Goal: Task Accomplishment & Management: Manage account settings

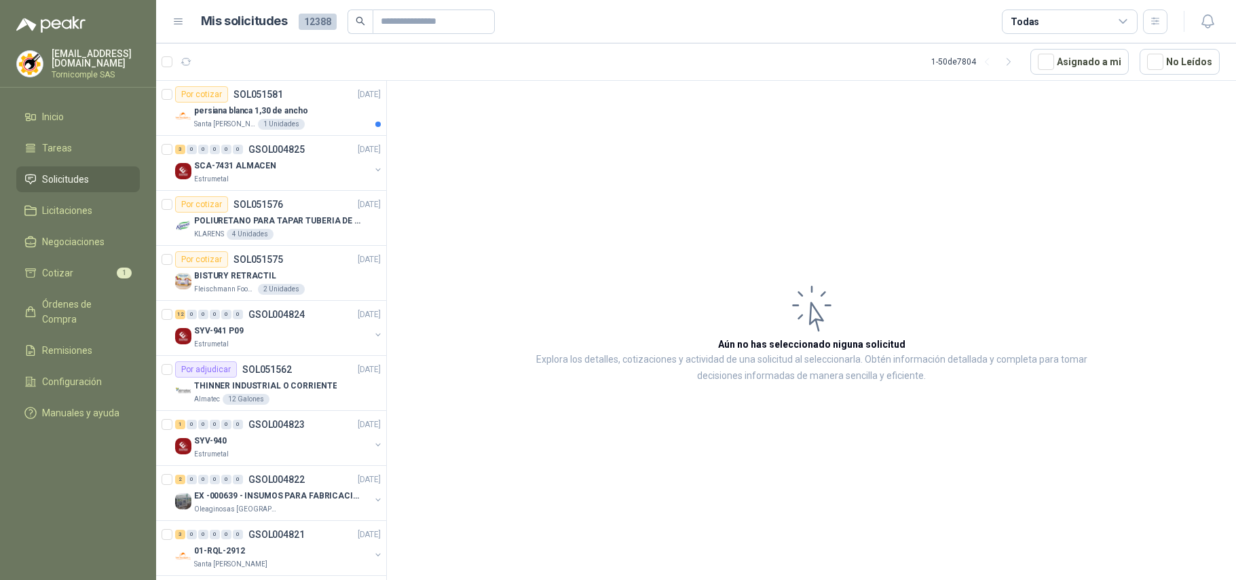
click at [286, 126] on div "1 Unidades" at bounding box center [281, 124] width 47 height 11
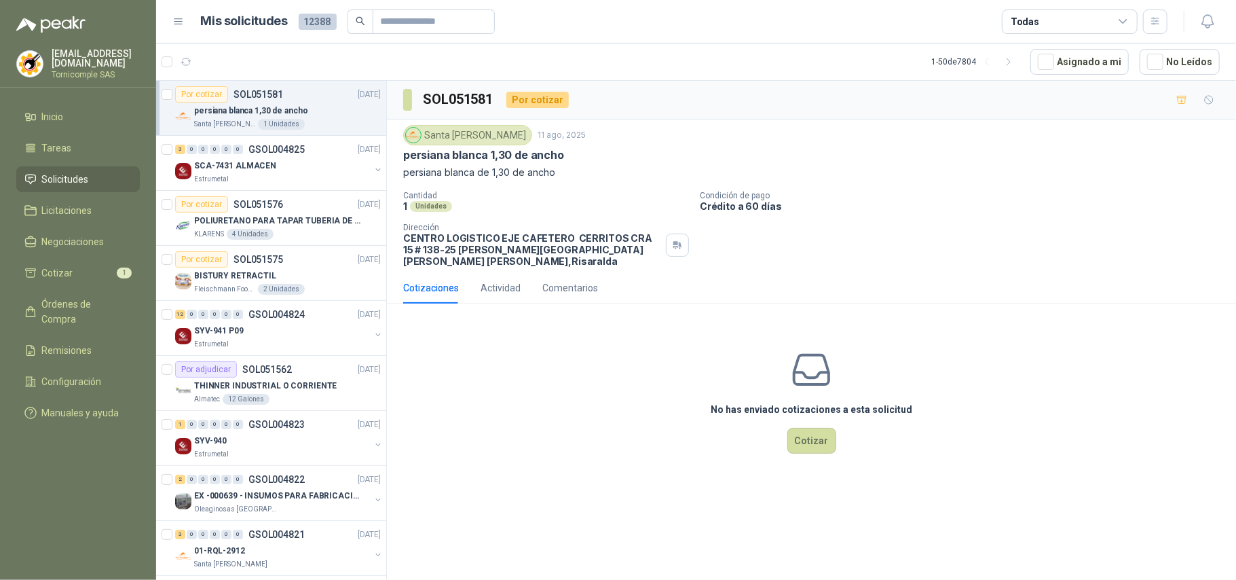
click at [98, 180] on li "Solicitudes" at bounding box center [77, 179] width 107 height 15
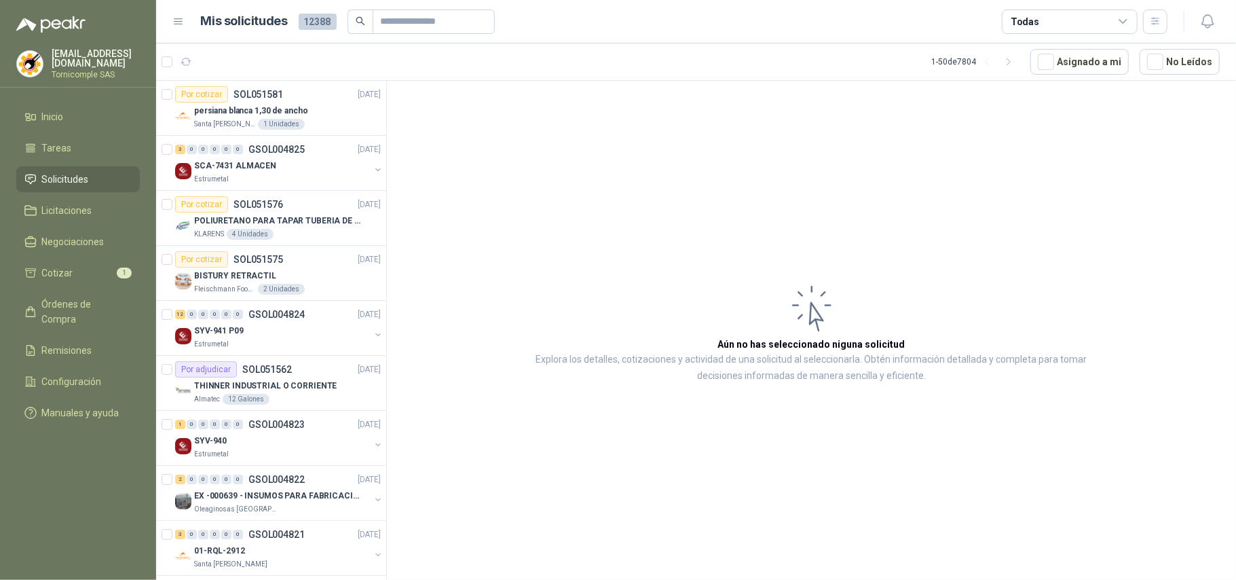
click at [98, 180] on li "Solicitudes" at bounding box center [77, 179] width 107 height 15
click at [71, 104] on link "Inicio" at bounding box center [78, 117] width 124 height 26
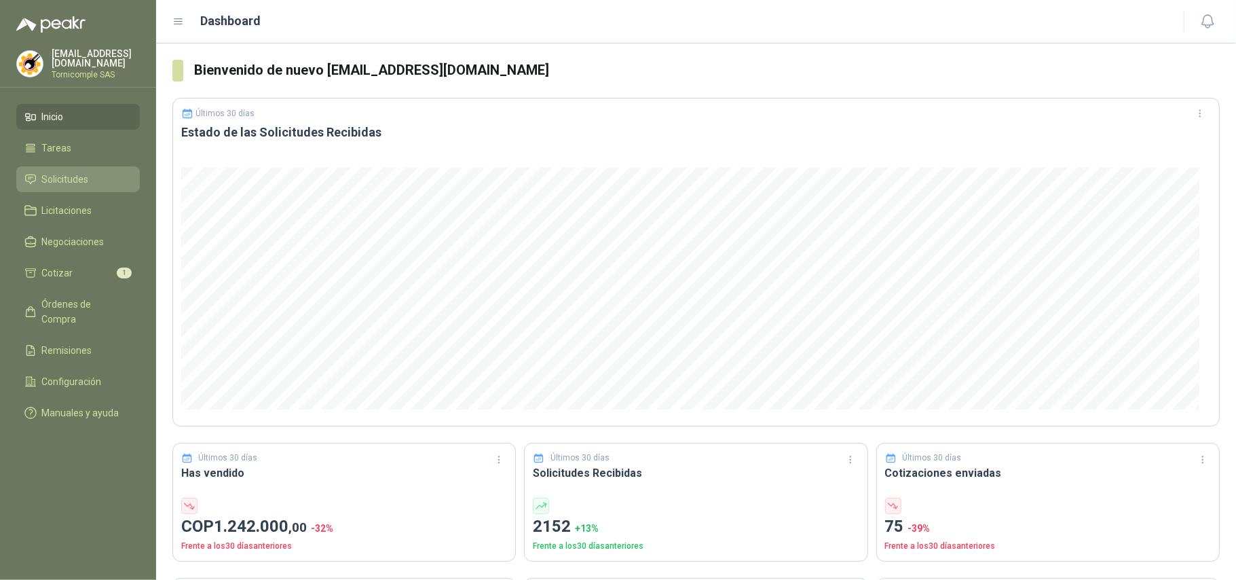
click at [115, 179] on li "Solicitudes" at bounding box center [77, 179] width 107 height 15
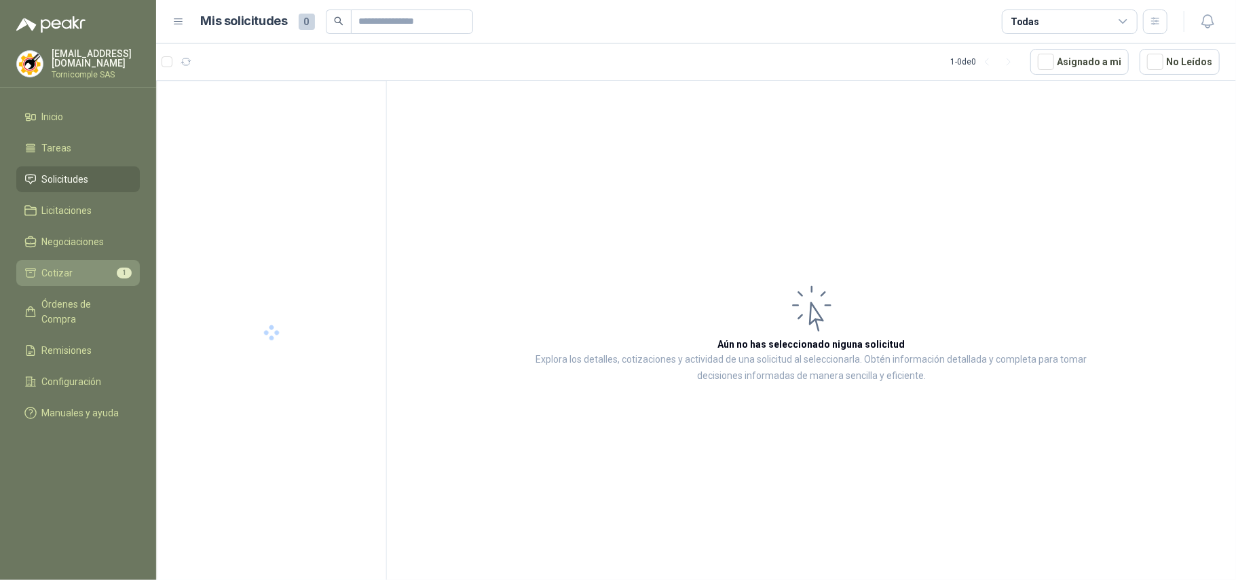
click at [117, 270] on span "1" at bounding box center [124, 272] width 15 height 11
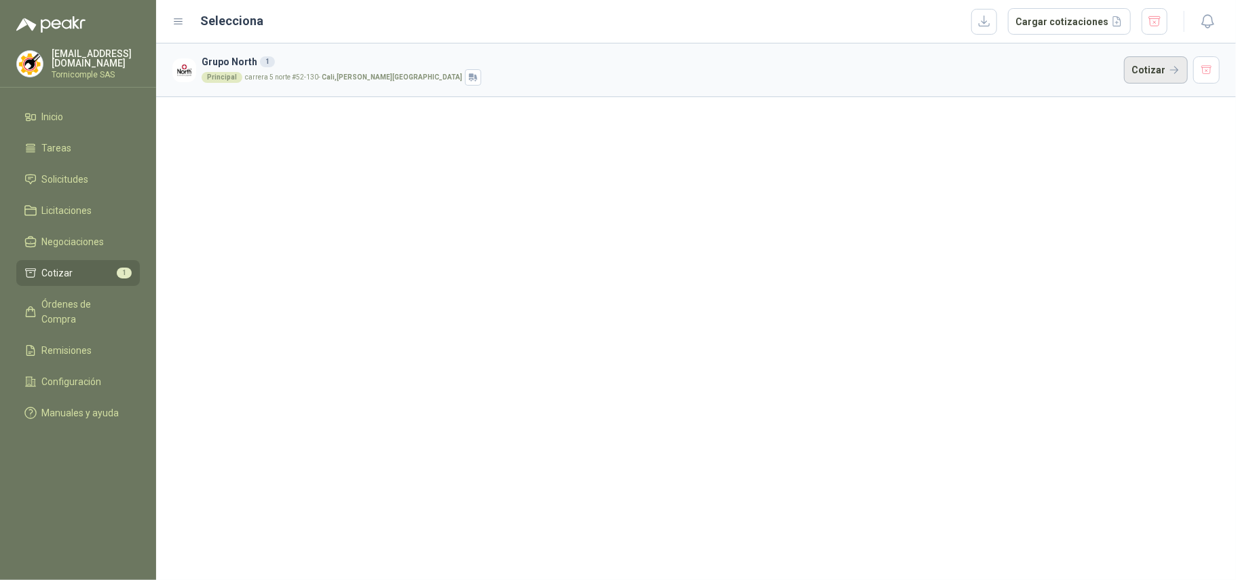
click at [1157, 74] on button "Cotizar" at bounding box center [1156, 69] width 64 height 27
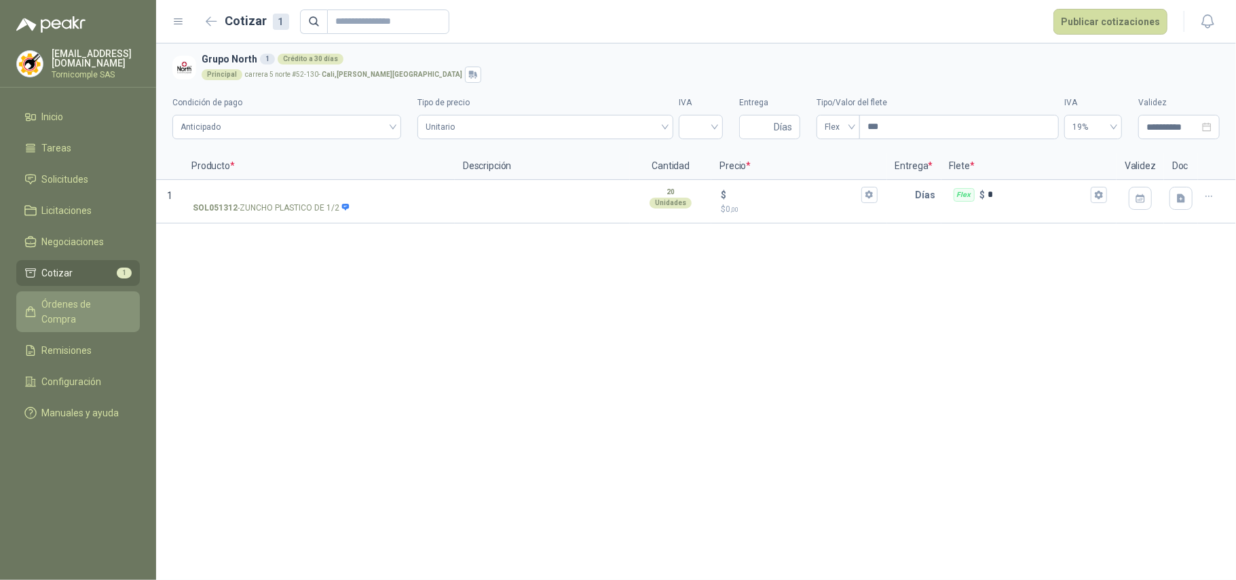
click at [86, 292] on link "Órdenes de Compra" at bounding box center [78, 311] width 124 height 41
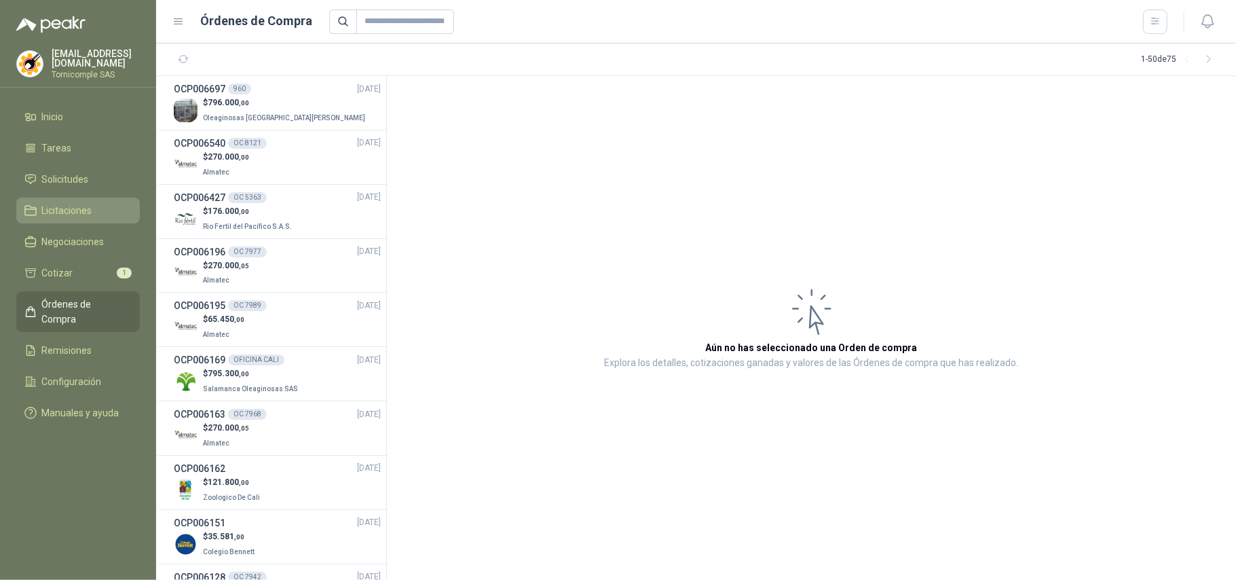
click at [77, 197] on link "Licitaciones" at bounding box center [78, 210] width 124 height 26
click at [221, 102] on span "796.000 ,00" at bounding box center [228, 103] width 41 height 10
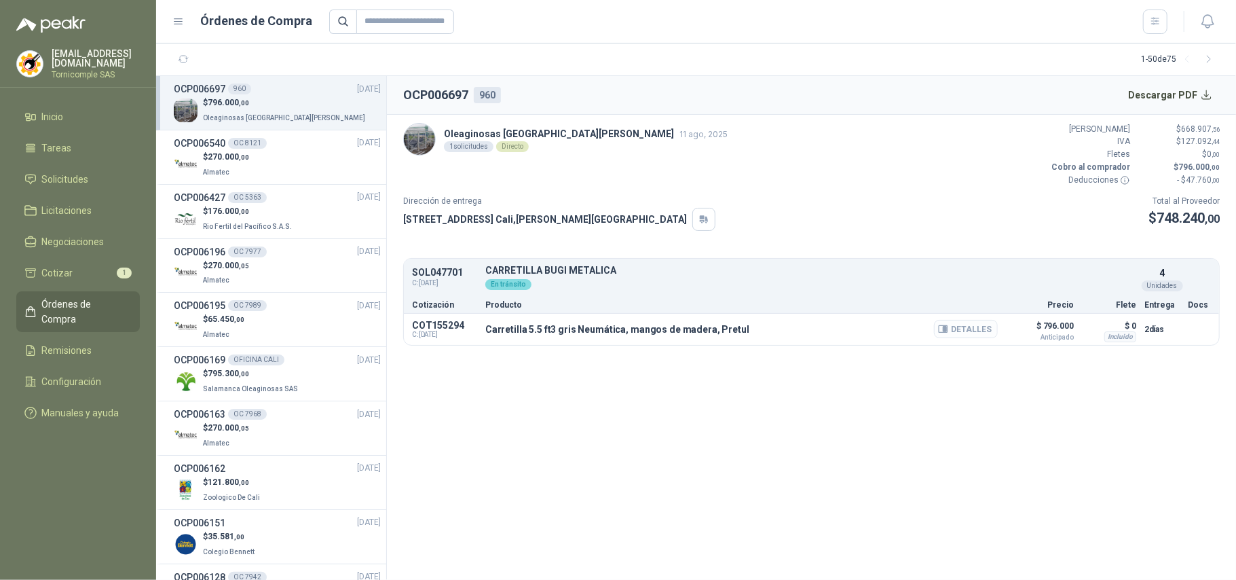
click at [957, 333] on button "Detalles" at bounding box center [966, 329] width 64 height 18
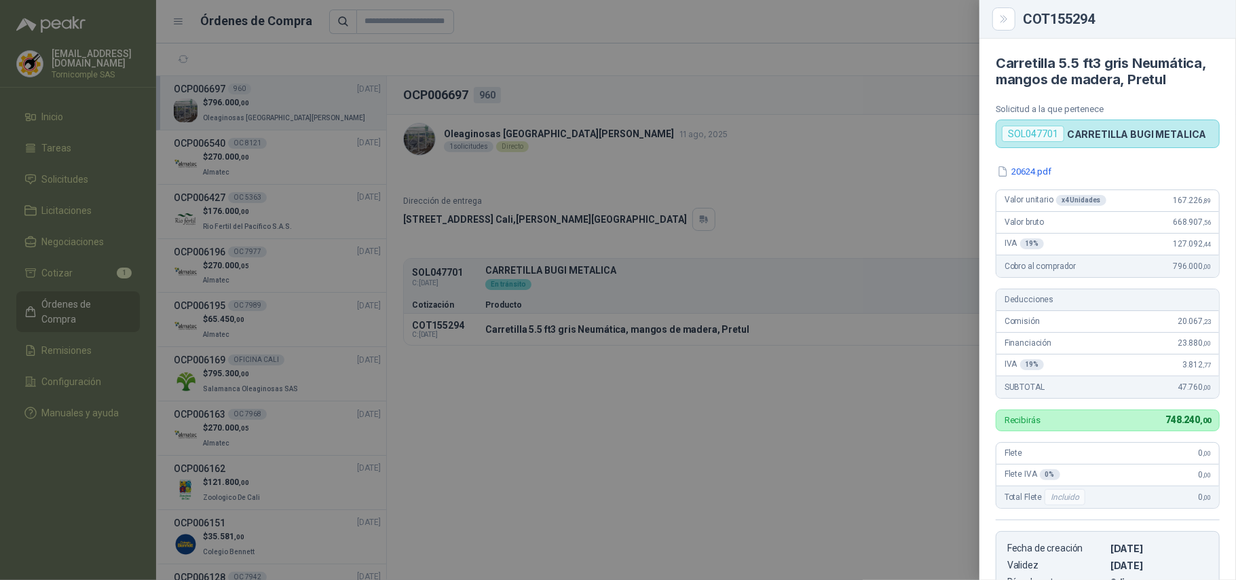
click at [607, 426] on div at bounding box center [618, 290] width 1236 height 580
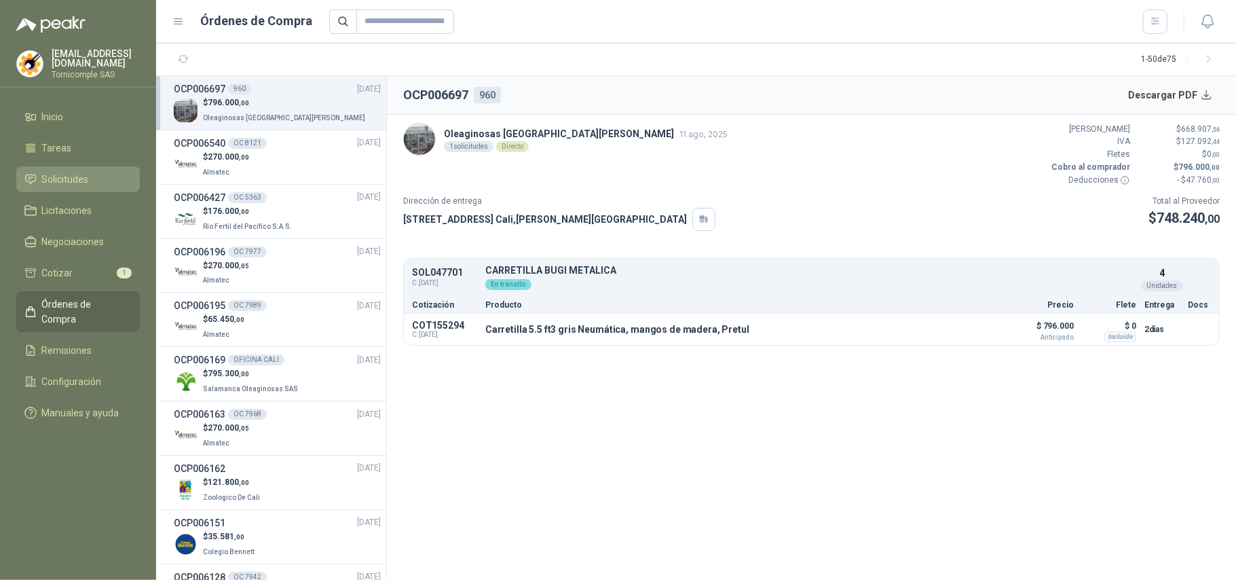
click at [83, 188] on link "Solicitudes" at bounding box center [78, 179] width 124 height 26
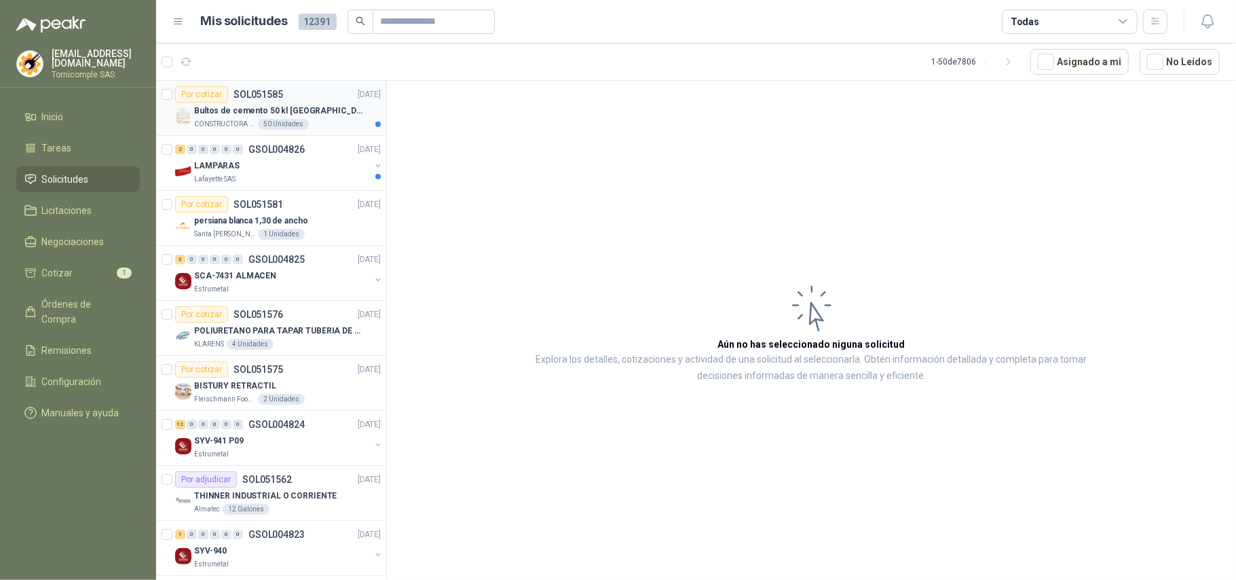
click at [359, 102] on div "Por cotizar SOL051585 11/08/25" at bounding box center [278, 94] width 206 height 16
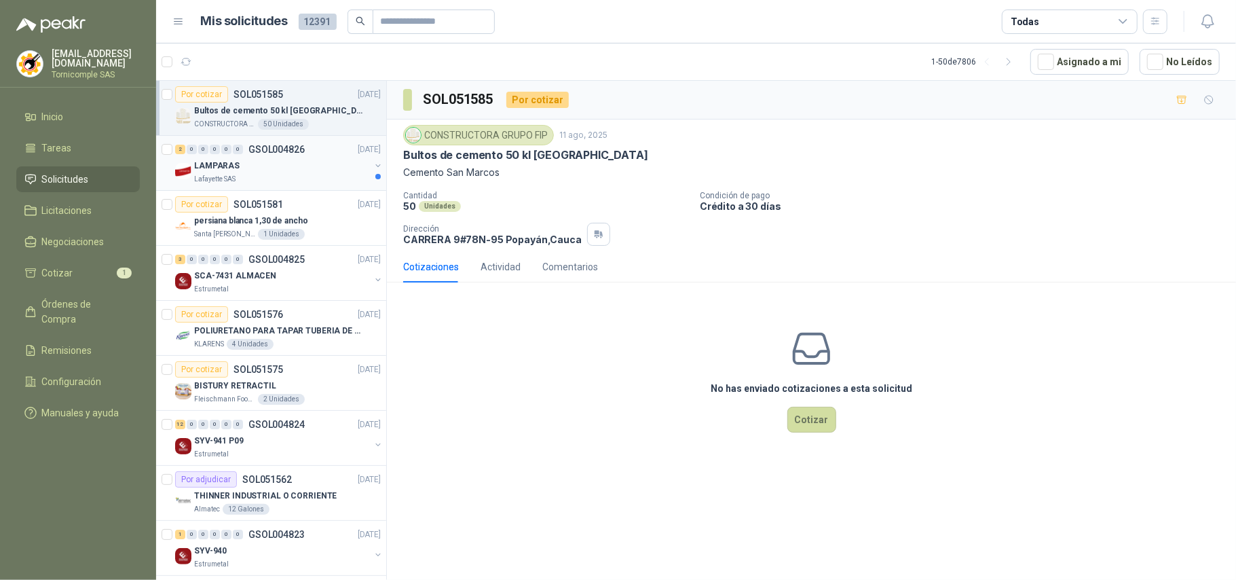
click at [316, 162] on div "LAMPARAS" at bounding box center [282, 165] width 176 height 16
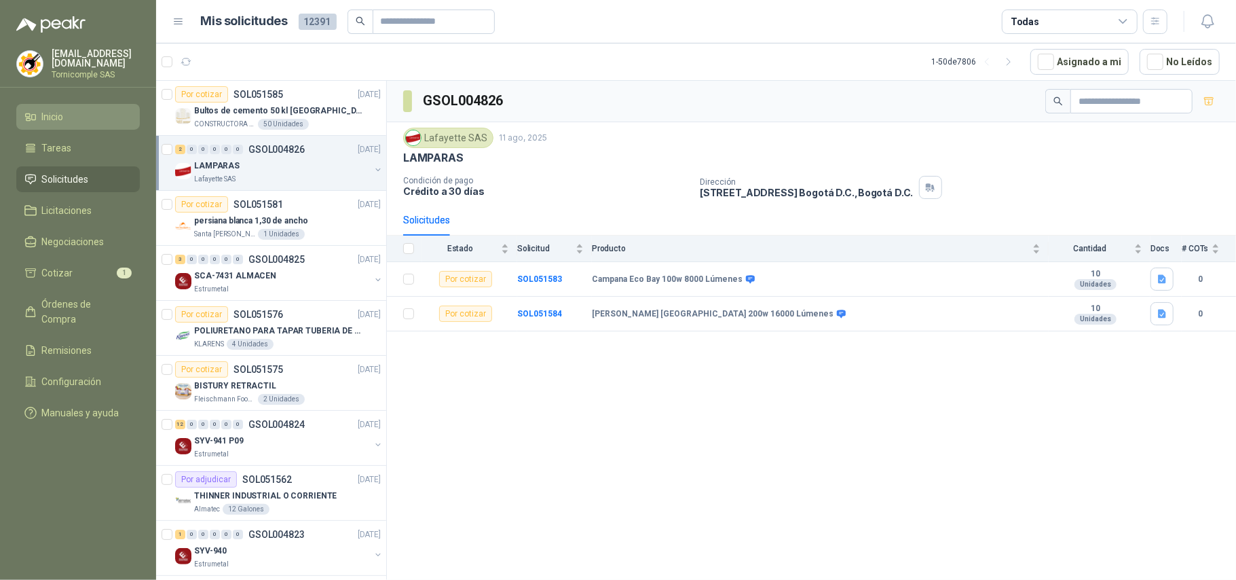
drag, startPoint x: 90, startPoint y: 178, endPoint x: 76, endPoint y: 103, distance: 75.9
click at [90, 176] on li "Solicitudes" at bounding box center [77, 179] width 107 height 15
click at [76, 104] on link "Inicio" at bounding box center [78, 117] width 124 height 26
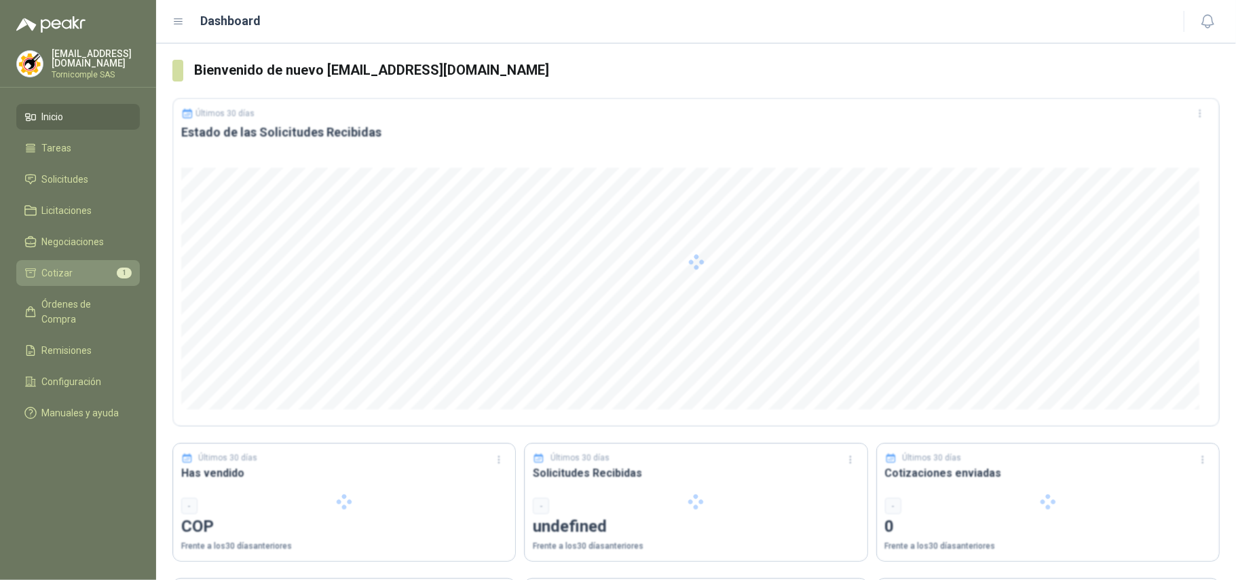
click at [90, 266] on li "Cotizar 1" at bounding box center [77, 272] width 107 height 15
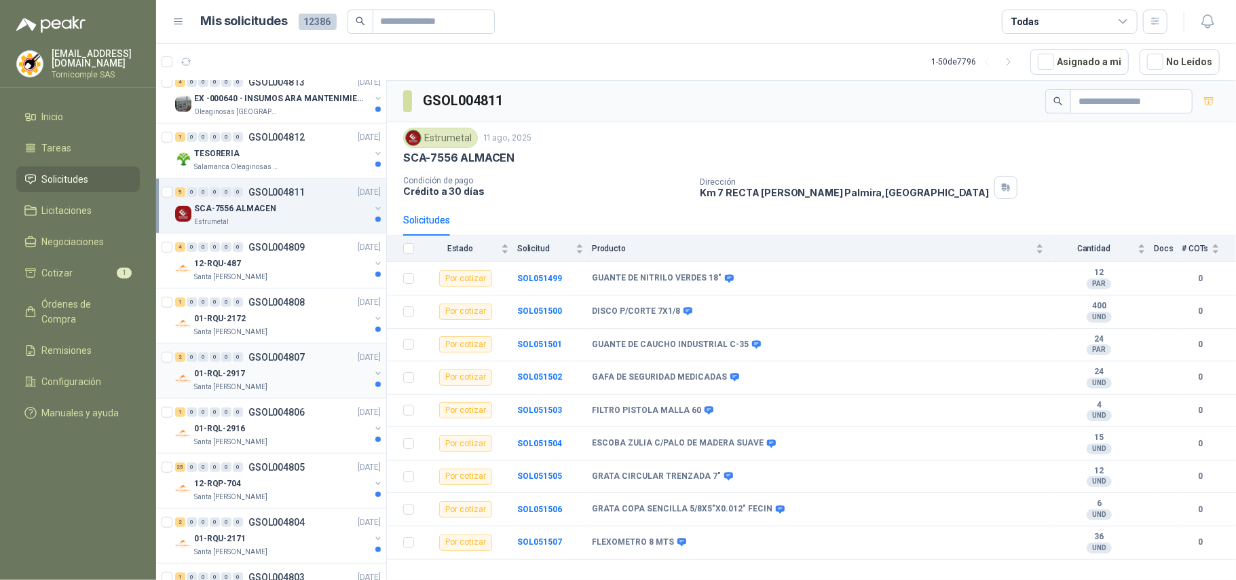
scroll to position [362, 0]
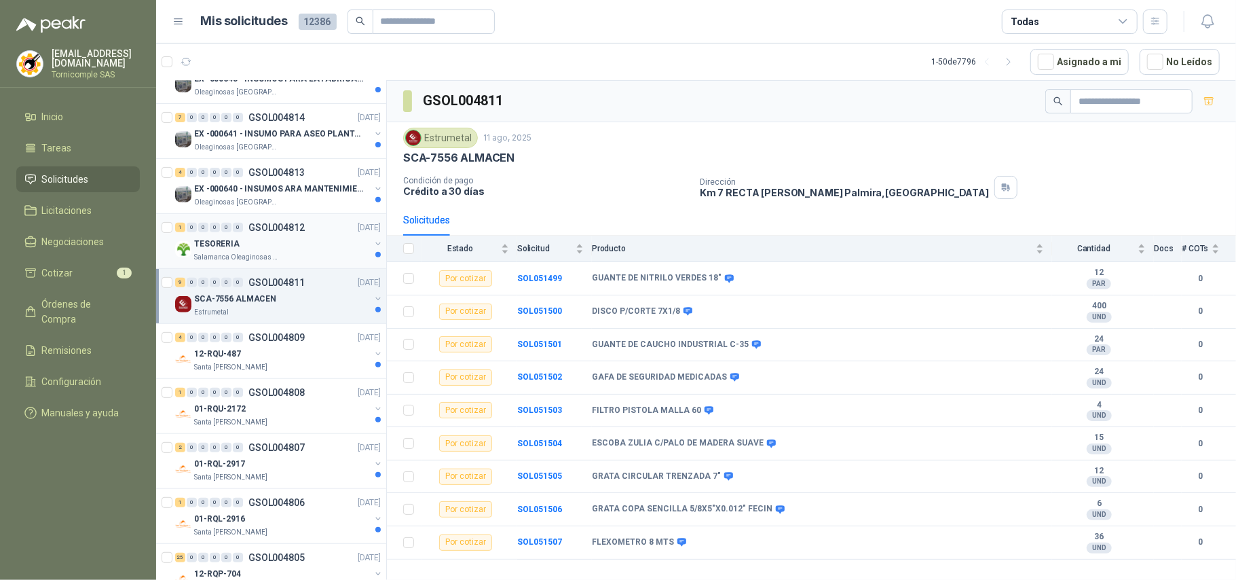
click at [318, 255] on div "Salamanca Oleaginosas SAS" at bounding box center [282, 257] width 176 height 11
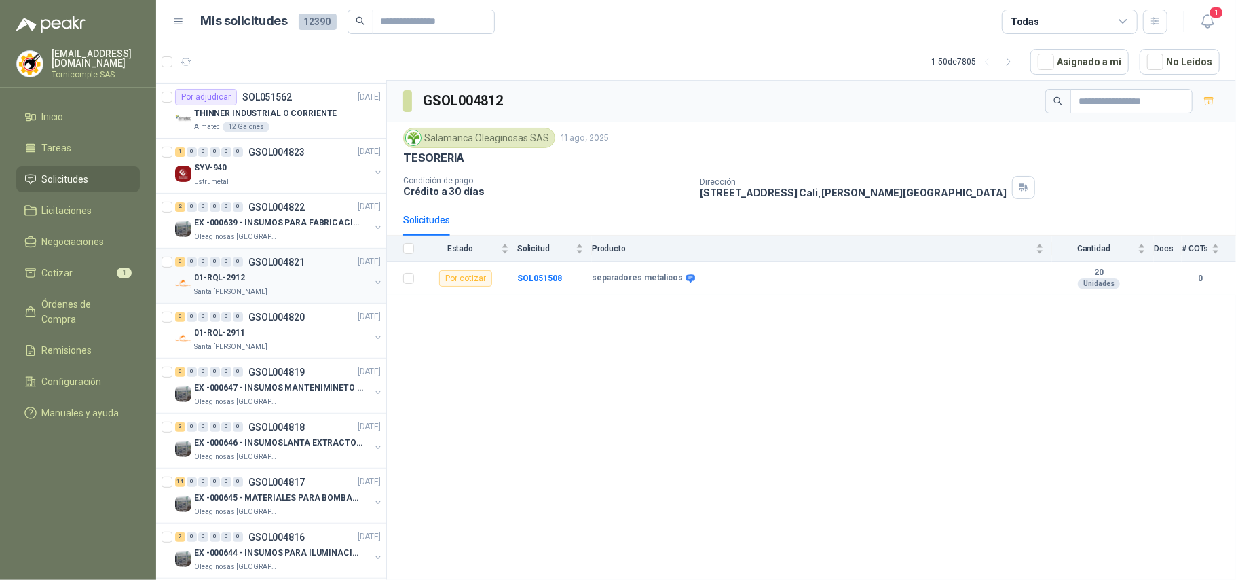
scroll to position [362, 0]
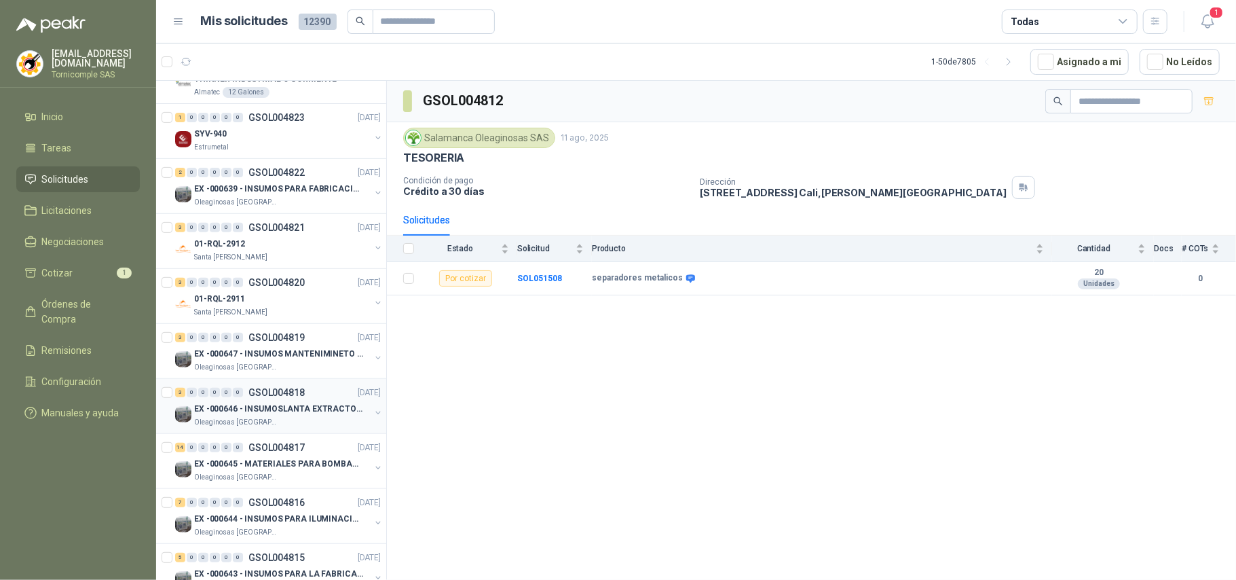
click at [353, 432] on div "3 0 0 0 0 0 GSOL004818 11/08/25 EX -000646 - INSUMOSLANTA EXTRACTORA Oleaginosa…" at bounding box center [271, 406] width 230 height 55
click at [1209, 14] on span "1" at bounding box center [1216, 12] width 15 height 13
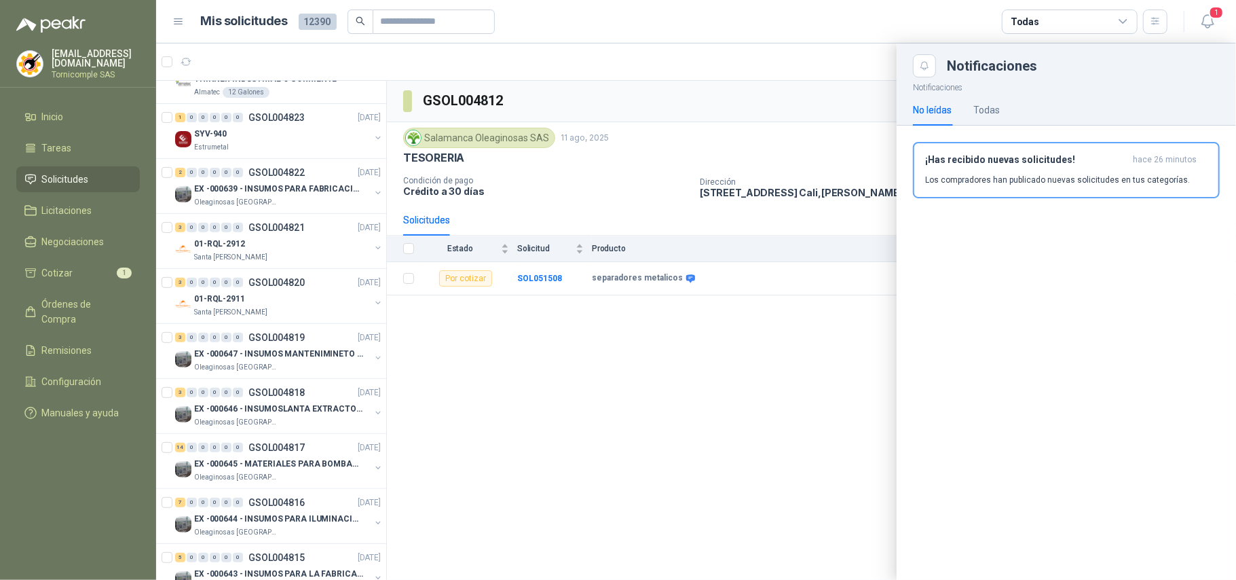
click at [1190, 159] on span "hace 26 minutos" at bounding box center [1165, 160] width 64 height 12
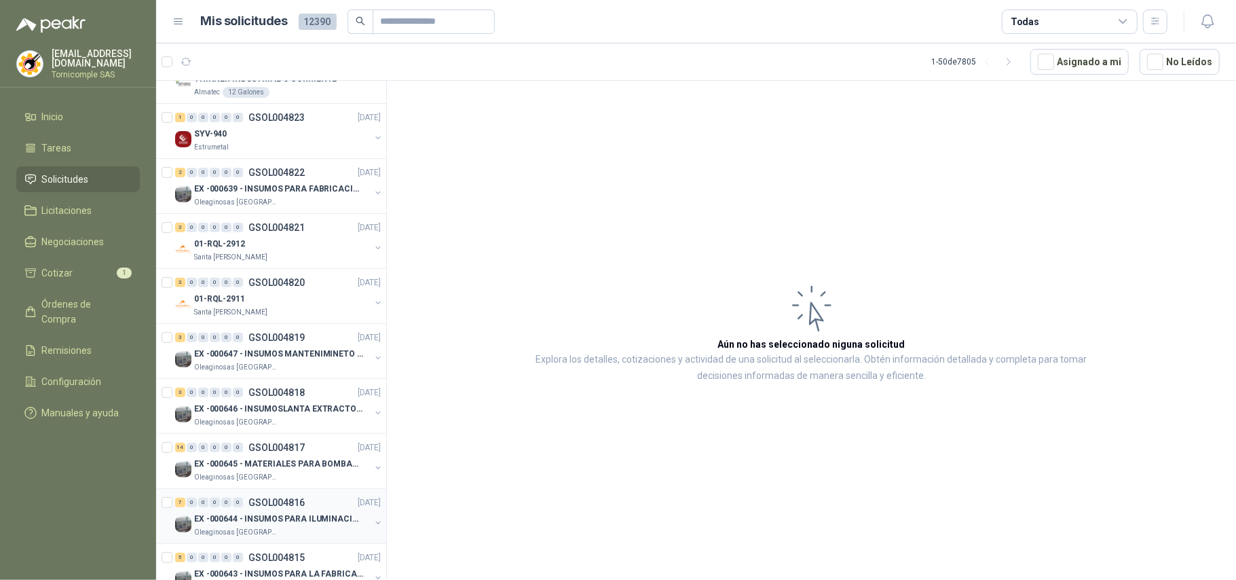
click at [284, 521] on p "EX -000644 - INSUMOS PARA ILUMINACIONN ZONA DE CLA" at bounding box center [278, 518] width 169 height 13
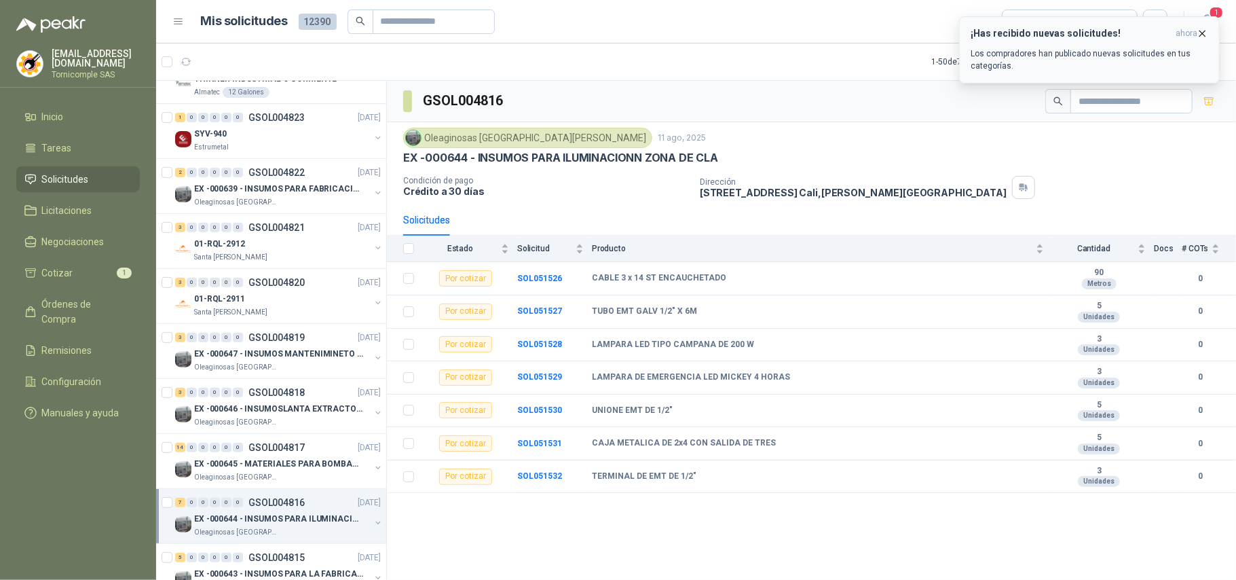
click at [1120, 65] on p "Los compradores han publicado nuevas solicitudes en tus categorías." at bounding box center [1089, 60] width 238 height 24
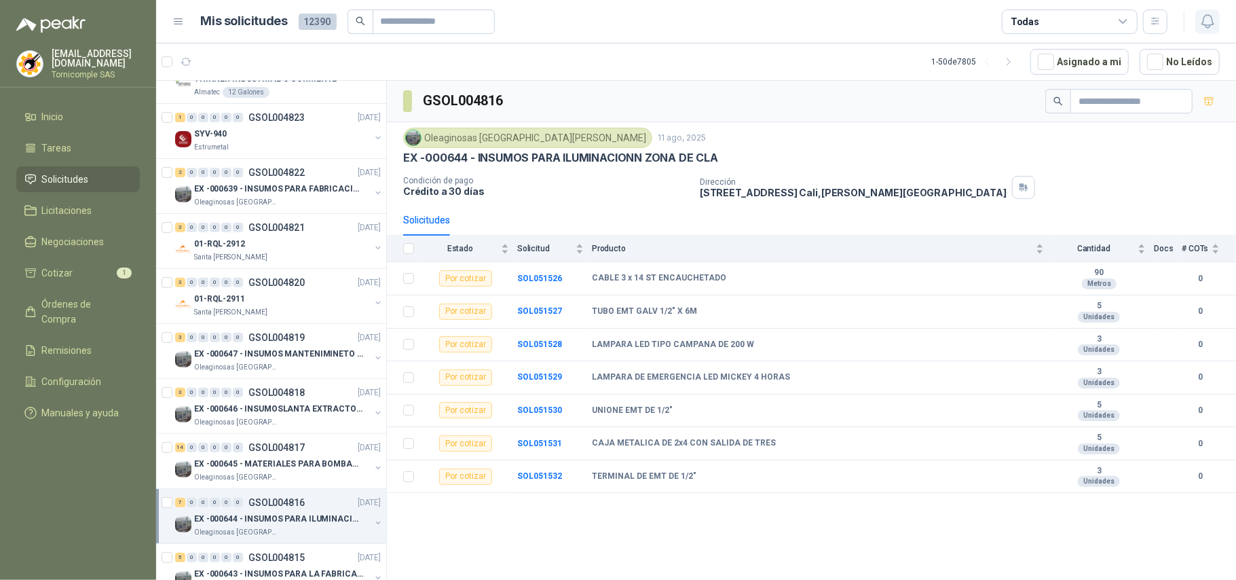
click at [1197, 30] on button "button" at bounding box center [1207, 22] width 24 height 24
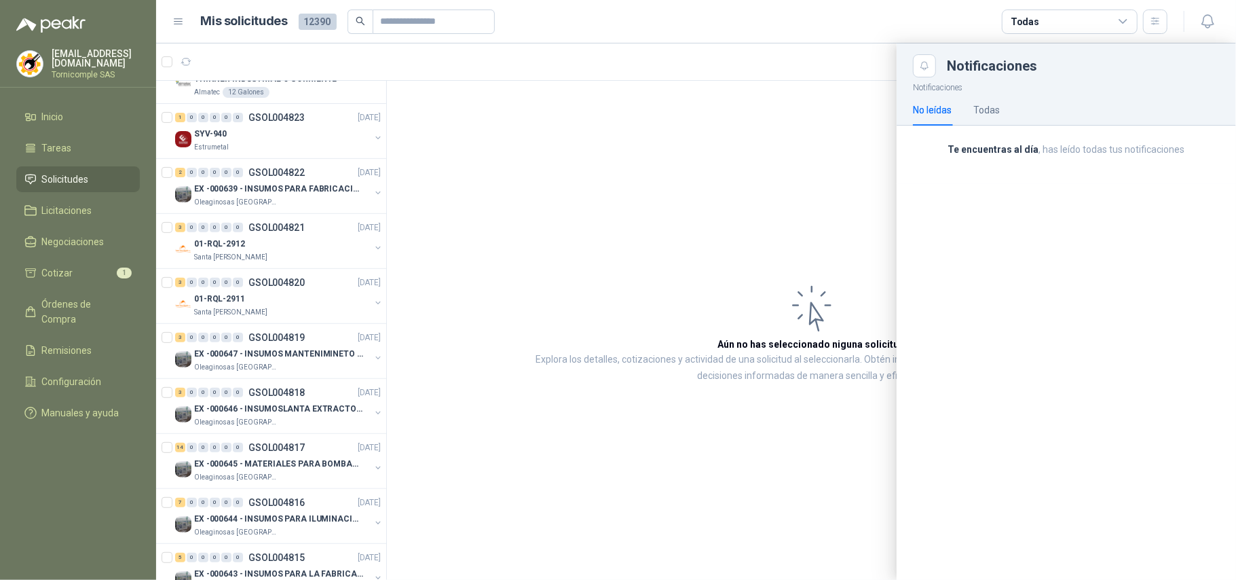
click at [1062, 182] on div "Te encuentras al día , has leído todas tus notificaciones" at bounding box center [1066, 155] width 339 height 58
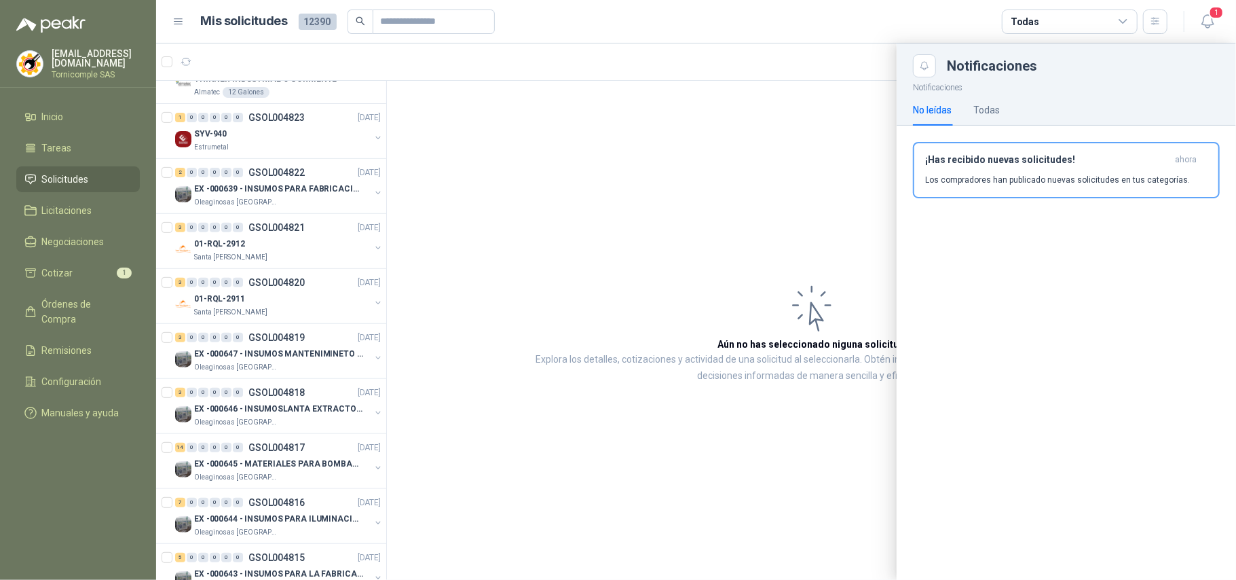
click at [1214, 37] on header "Mis solicitudes 12390 Todas 1" at bounding box center [696, 21] width 1080 height 43
click at [1208, 20] on icon "button" at bounding box center [1207, 21] width 17 height 17
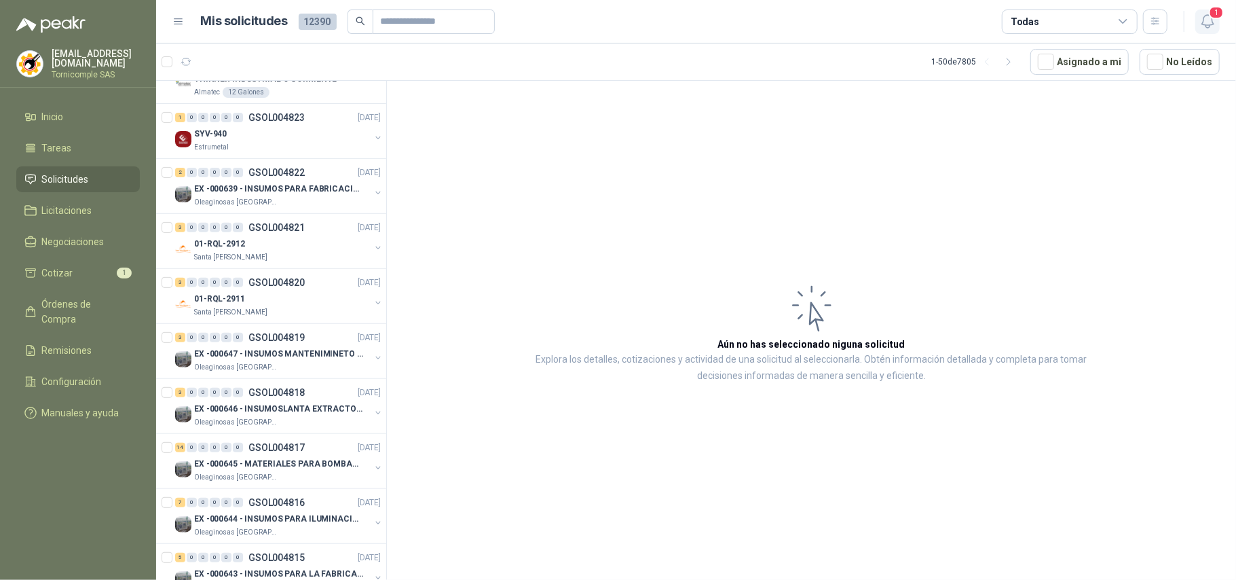
click at [1201, 22] on icon "button" at bounding box center [1207, 21] width 17 height 17
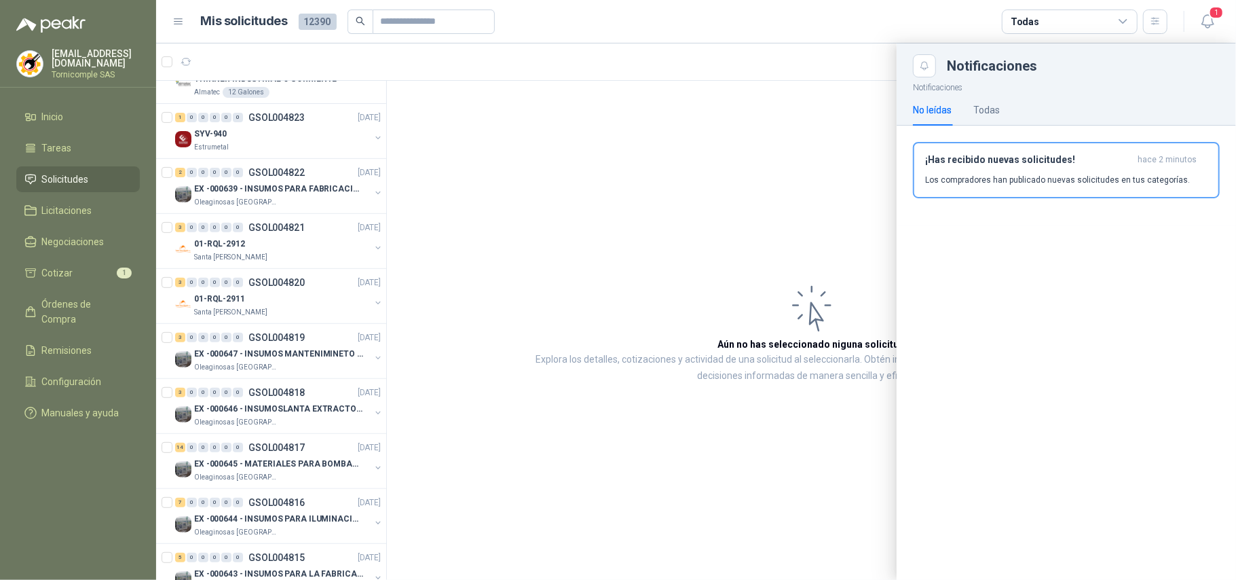
click at [1136, 160] on header "¡Has recibido nuevas solicitudes! hace 2 minutos" at bounding box center [1066, 160] width 282 height 12
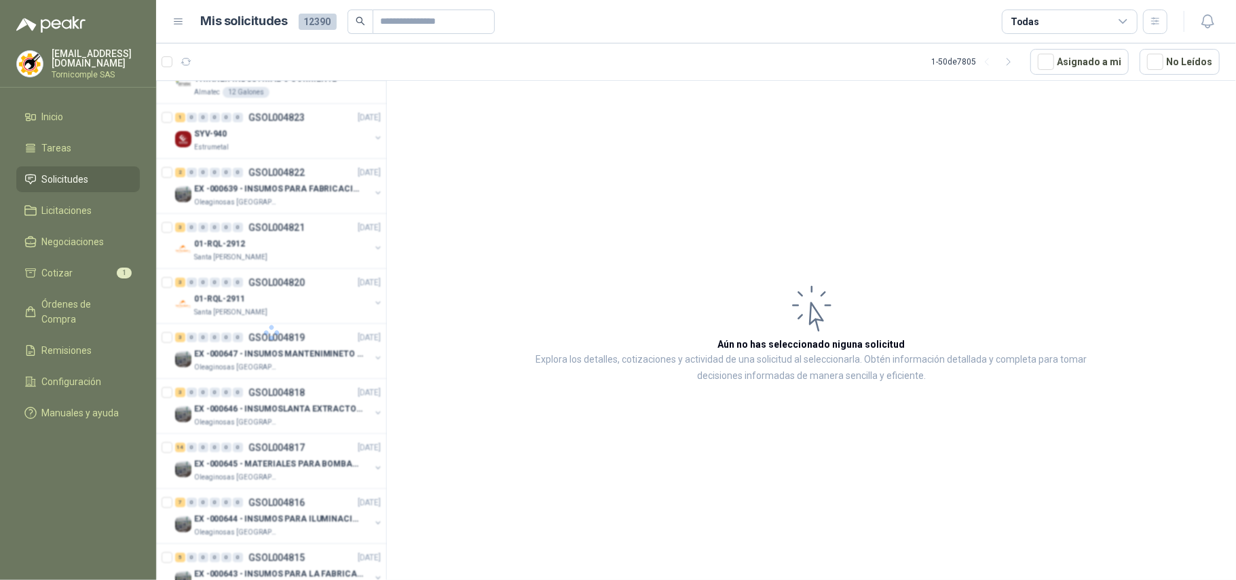
click at [377, 103] on div at bounding box center [271, 333] width 231 height 504
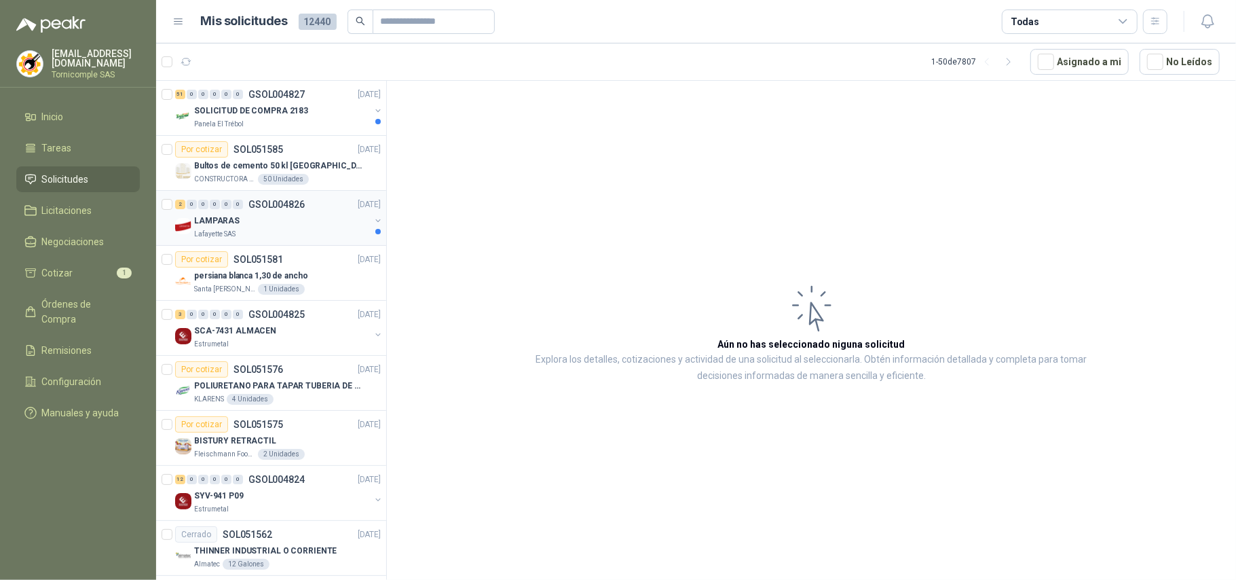
click at [315, 244] on div "2 0 0 0 0 0 GSOL004826 11/08/25 LAMPARAS Lafayette SAS" at bounding box center [271, 218] width 230 height 55
click at [323, 117] on div "SOLICITUD DE COMPRA 2183" at bounding box center [282, 110] width 176 height 16
